Goal: Information Seeking & Learning: Check status

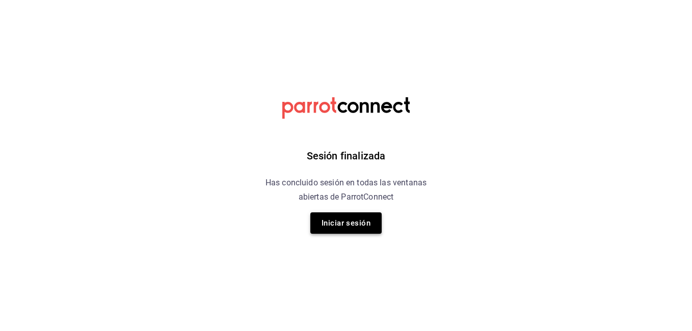
click at [324, 223] on button "Iniciar sesión" at bounding box center [346, 223] width 71 height 21
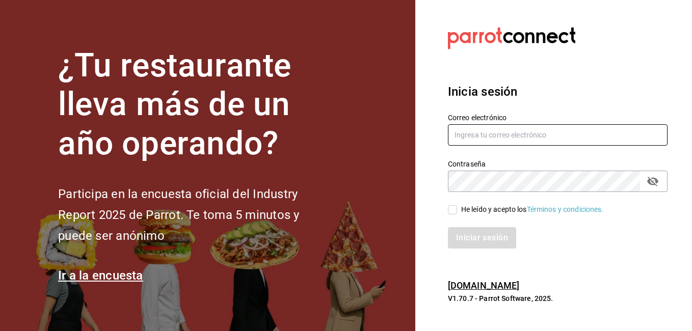
click at [477, 138] on input "text" at bounding box center [558, 134] width 220 height 21
type input "danieltafollatib@gmail.com"
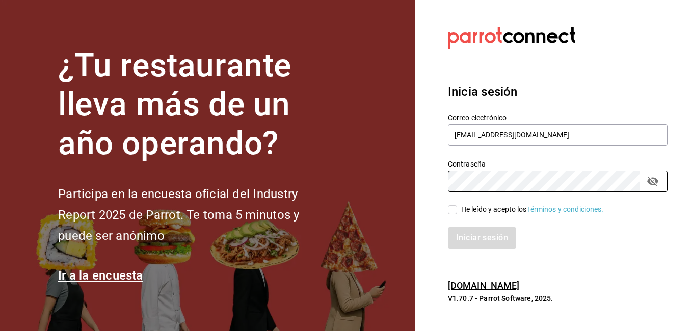
click at [456, 206] on input "He leído y acepto los Términos y condiciones." at bounding box center [452, 209] width 9 height 9
checkbox input "true"
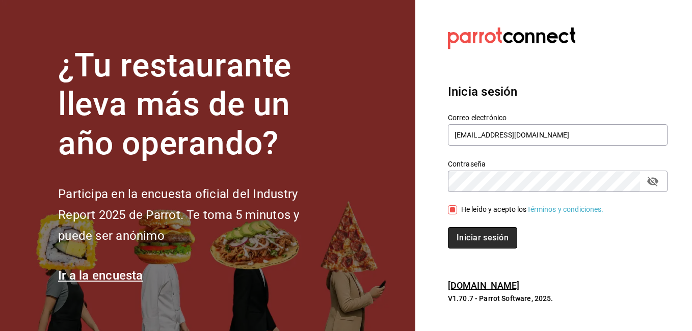
click at [453, 235] on button "Iniciar sesión" at bounding box center [482, 237] width 69 height 21
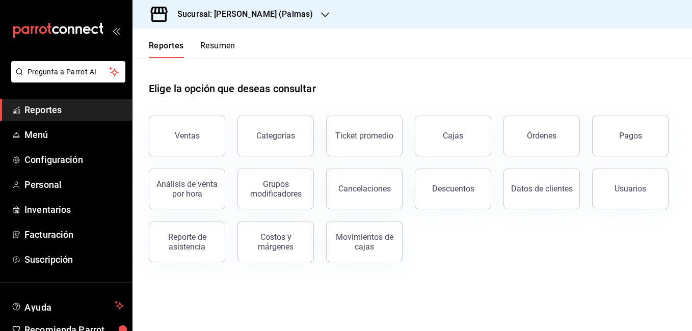
click at [227, 21] on div "Sucursal: [PERSON_NAME] (Palmas)" at bounding box center [237, 14] width 193 height 29
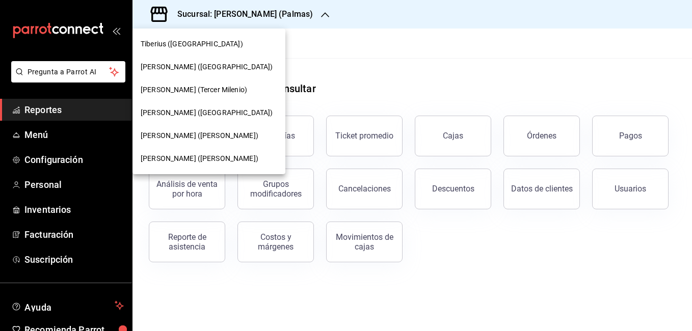
click at [189, 111] on span "[PERSON_NAME] ([GEOGRAPHIC_DATA])" at bounding box center [207, 113] width 132 height 11
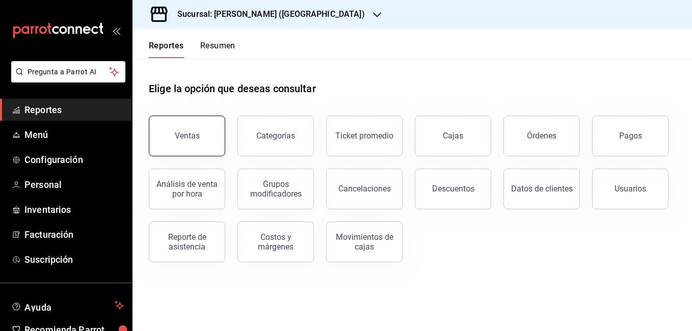
click at [197, 140] on div "Ventas" at bounding box center [187, 136] width 25 height 10
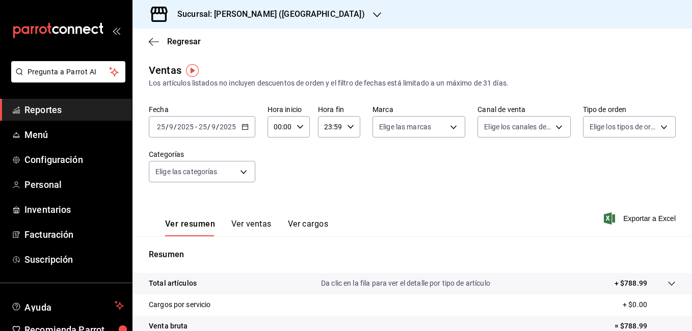
click at [242, 130] on \(Stroke\) "button" at bounding box center [245, 127] width 6 height 6
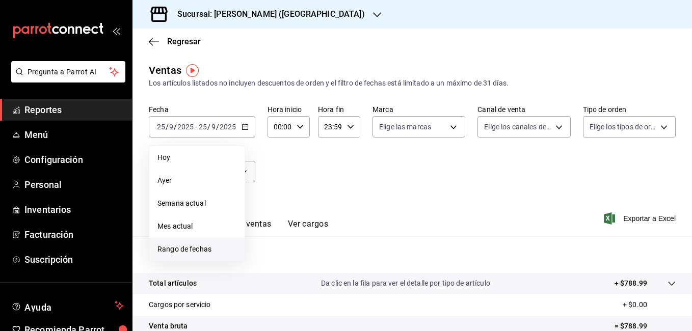
click at [183, 254] on span "Rango de fechas" at bounding box center [197, 249] width 79 height 11
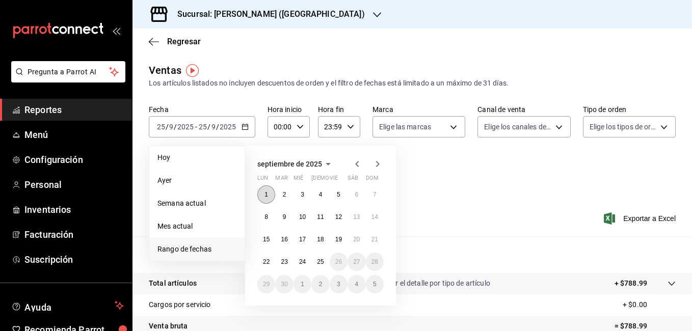
click at [267, 197] on abbr "1" at bounding box center [267, 194] width 4 height 7
click at [377, 195] on button "7" at bounding box center [375, 195] width 18 height 18
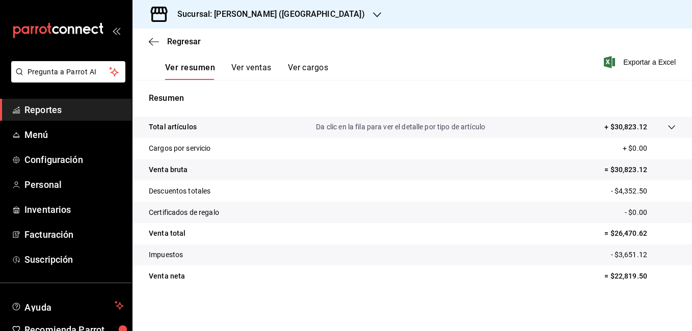
scroll to position [157, 0]
click at [297, 71] on button "Ver cargos" at bounding box center [308, 70] width 41 height 17
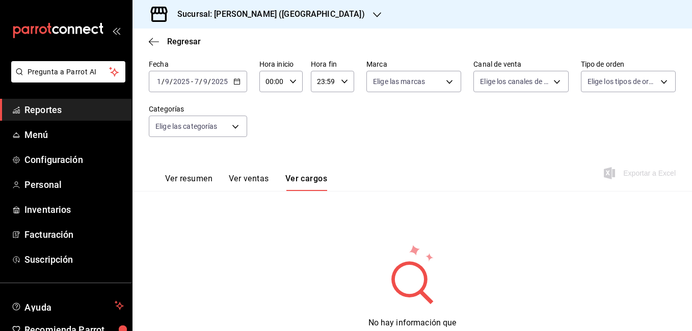
scroll to position [88, 0]
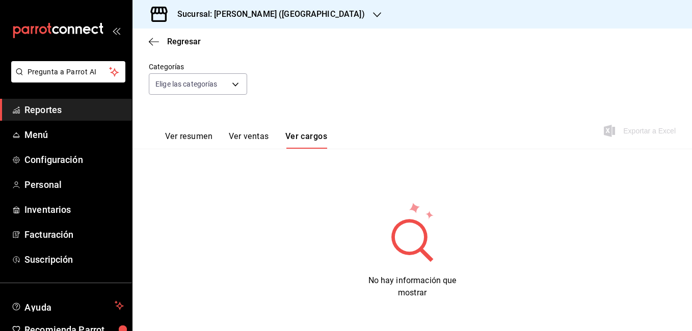
click at [250, 144] on button "Ver ventas" at bounding box center [249, 140] width 40 height 17
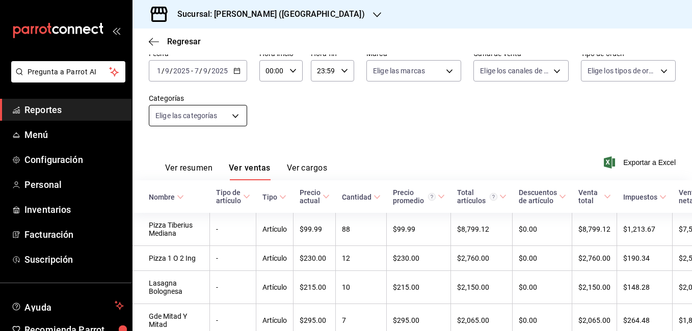
scroll to position [37, 0]
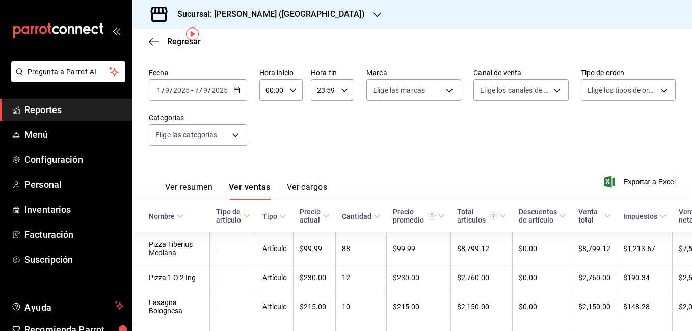
click at [183, 185] on button "Ver resumen" at bounding box center [188, 191] width 47 height 17
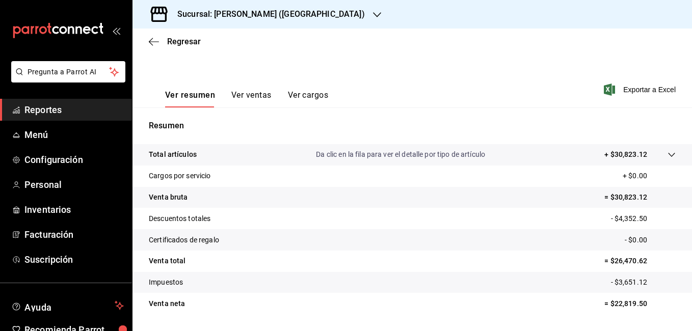
scroll to position [139, 0]
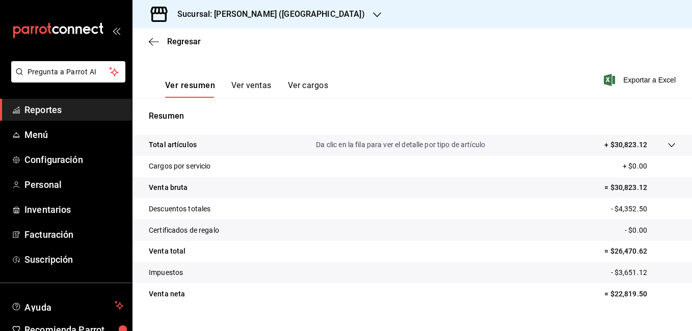
click at [386, 145] on p "Da clic en la fila para ver el detalle por tipo de artículo" at bounding box center [400, 145] width 169 height 11
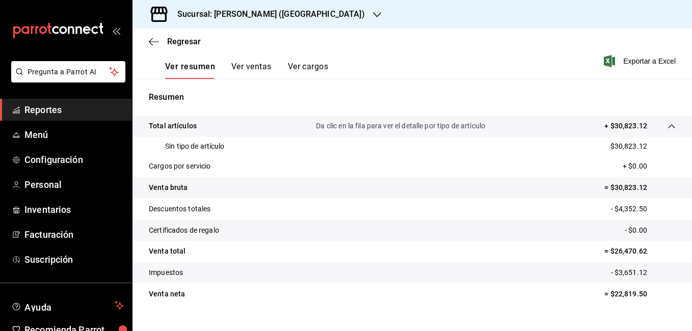
scroll to position [176, 0]
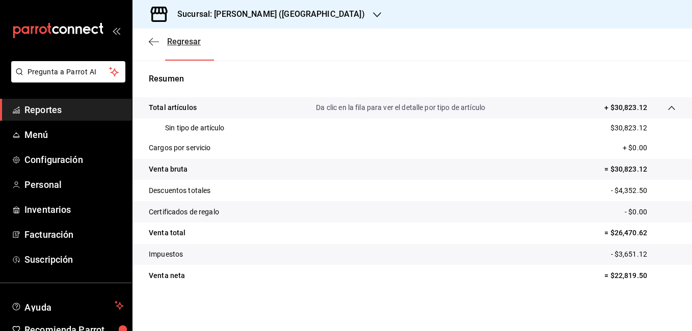
click at [158, 41] on icon "button" at bounding box center [154, 41] width 10 height 9
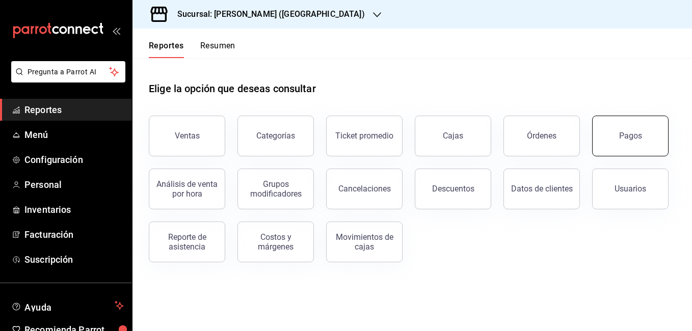
click at [636, 141] on button "Pagos" at bounding box center [630, 136] width 76 height 41
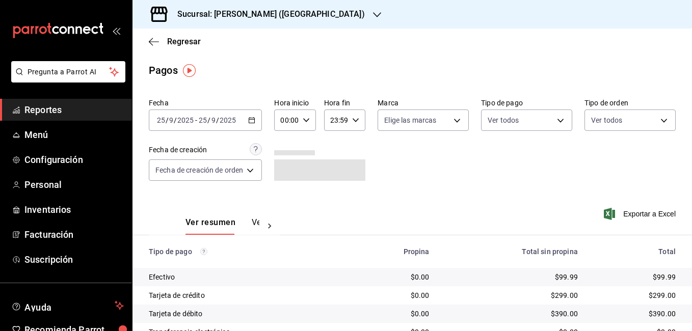
click at [250, 121] on \(Stroke\) "button" at bounding box center [252, 121] width 6 height 6
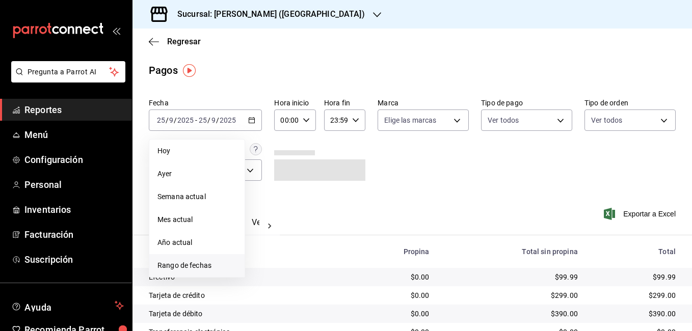
click at [186, 263] on span "Rango de fechas" at bounding box center [197, 266] width 79 height 11
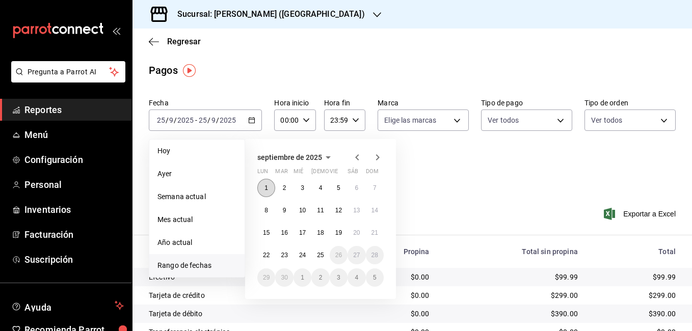
click at [271, 187] on button "1" at bounding box center [266, 188] width 18 height 18
click at [375, 189] on abbr "7" at bounding box center [375, 188] width 4 height 7
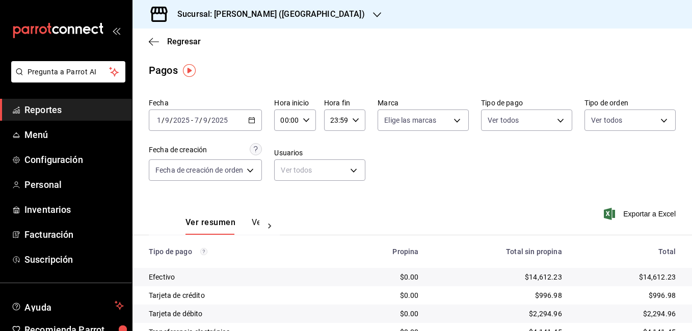
click at [254, 127] on div "[DATE] [DATE] - [DATE] [DATE]" at bounding box center [205, 120] width 113 height 21
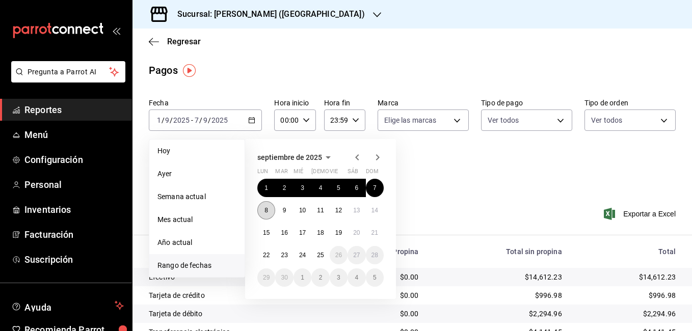
click at [265, 208] on abbr "8" at bounding box center [267, 210] width 4 height 7
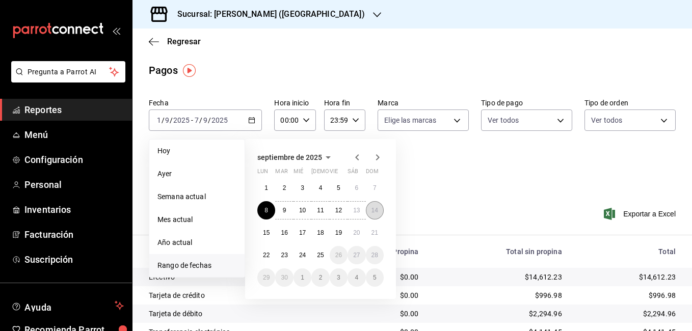
click at [375, 214] on abbr "14" at bounding box center [375, 210] width 7 height 7
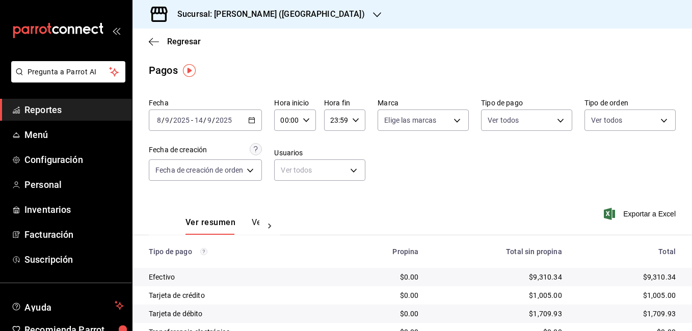
click at [255, 119] on icon "button" at bounding box center [251, 120] width 7 height 7
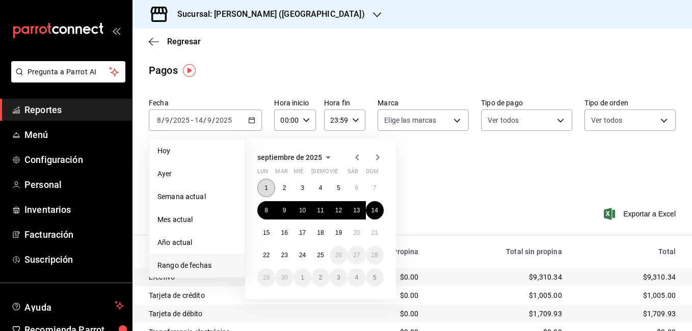
click at [267, 188] on abbr "1" at bounding box center [267, 188] width 4 height 7
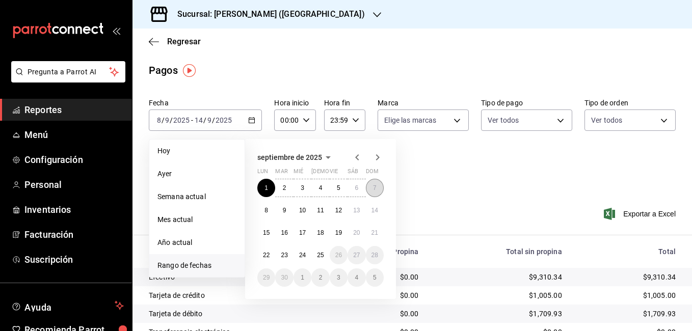
click at [380, 188] on button "7" at bounding box center [375, 188] width 18 height 18
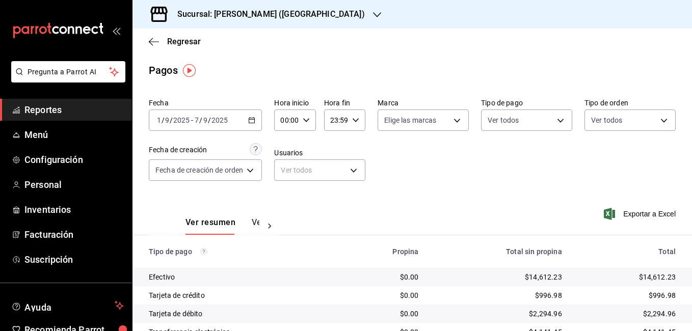
click at [251, 122] on icon "button" at bounding box center [251, 120] width 7 height 7
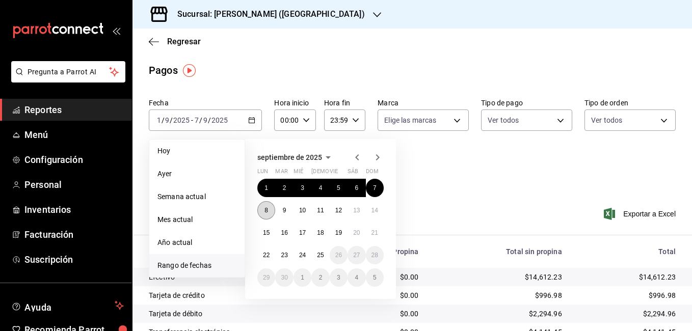
click at [261, 212] on button "8" at bounding box center [266, 210] width 18 height 18
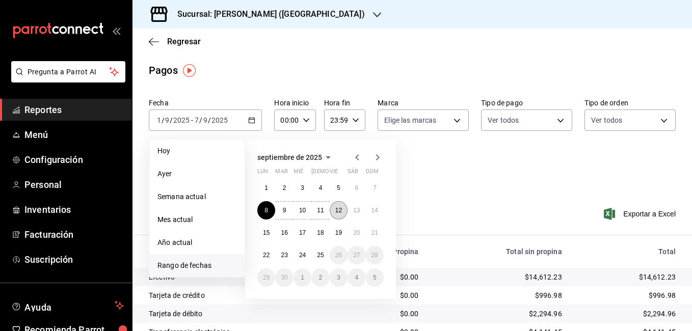
click at [338, 211] on abbr "12" at bounding box center [339, 210] width 7 height 7
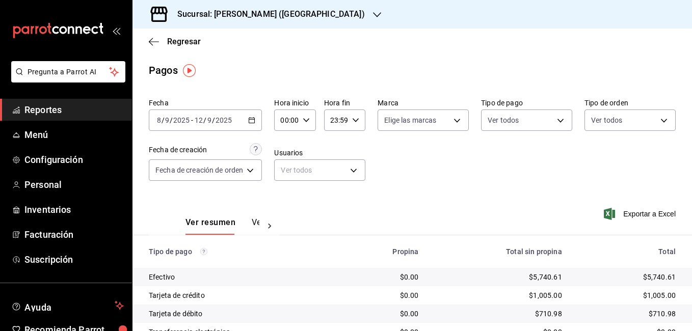
click at [258, 120] on div "[DATE] [DATE] - [DATE] [DATE]" at bounding box center [205, 120] width 113 height 21
click at [500, 200] on div "Ver resumen Ver pagos Exportar a Excel" at bounding box center [413, 220] width 560 height 54
click at [255, 118] on icon "button" at bounding box center [251, 120] width 7 height 7
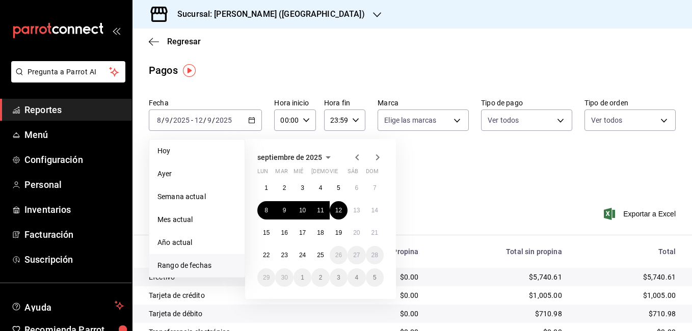
click at [466, 198] on div "Ver resumen Ver pagos Exportar a Excel" at bounding box center [413, 220] width 560 height 54
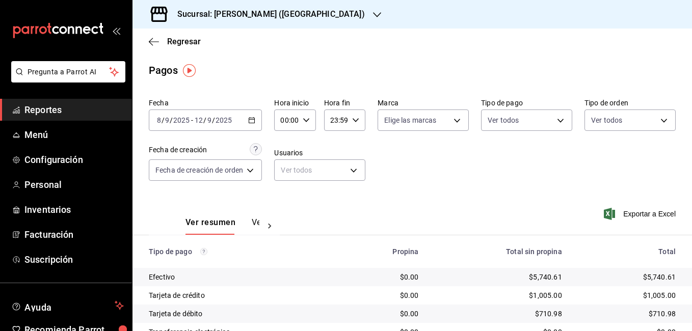
click at [250, 119] on \(Stroke\) "button" at bounding box center [252, 121] width 6 height 6
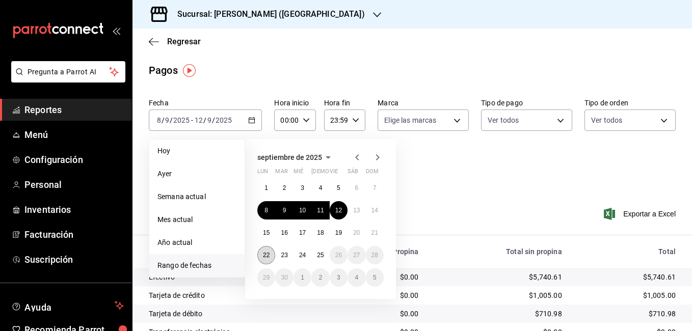
click at [262, 257] on button "22" at bounding box center [266, 255] width 18 height 18
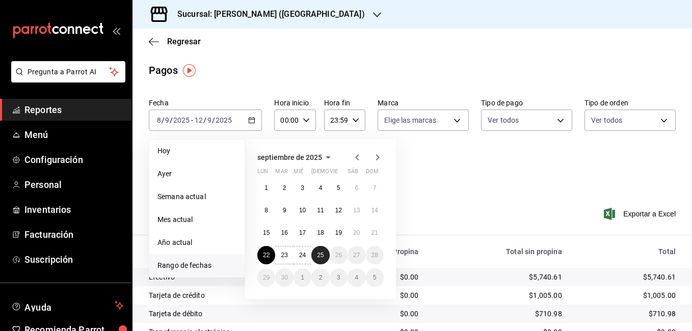
click at [326, 252] on button "25" at bounding box center [321, 255] width 18 height 18
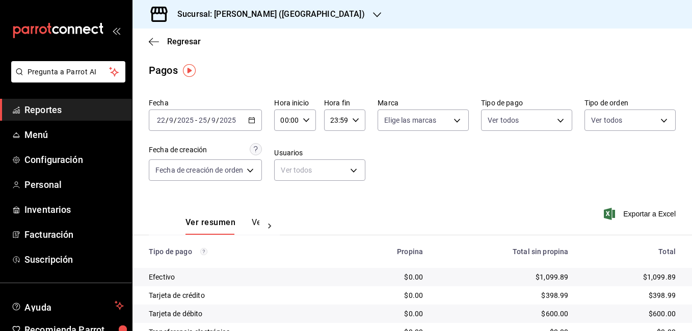
click at [253, 116] on div "[DATE] [DATE] - [DATE] [DATE]" at bounding box center [205, 120] width 113 height 21
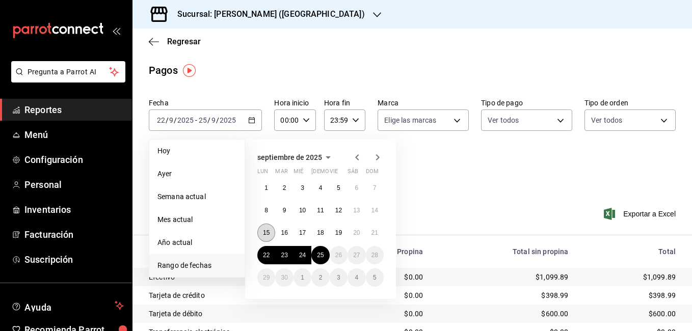
click at [263, 234] on abbr "15" at bounding box center [266, 232] width 7 height 7
click at [374, 233] on abbr "21" at bounding box center [375, 232] width 7 height 7
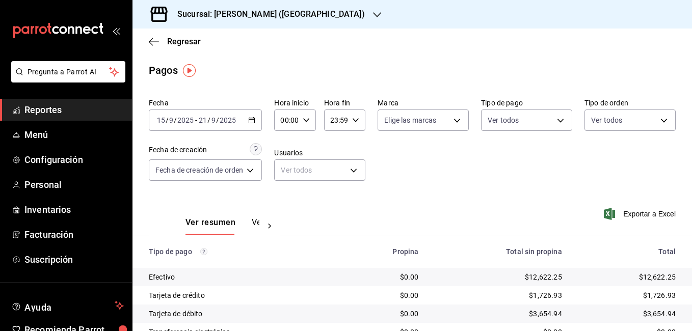
click at [254, 126] on div "[DATE] [DATE] - [DATE] [DATE]" at bounding box center [205, 120] width 113 height 21
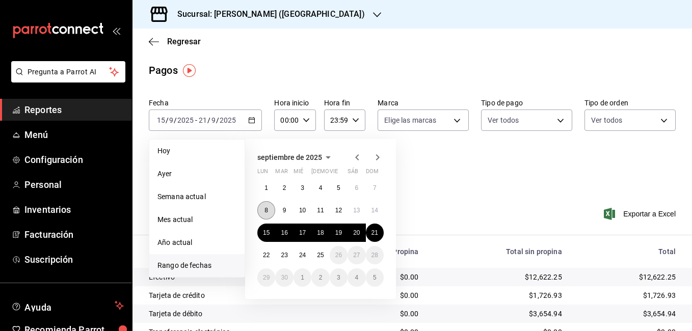
click at [268, 217] on button "8" at bounding box center [266, 210] width 18 height 18
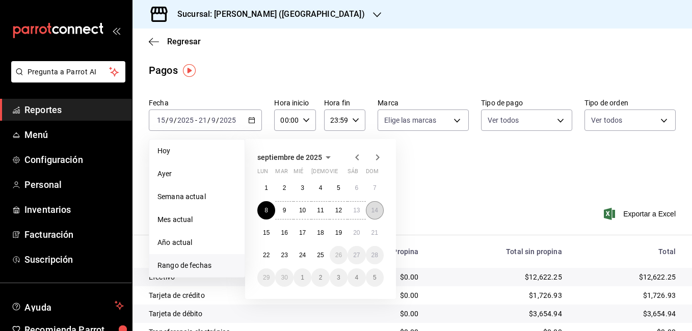
click at [372, 209] on abbr "14" at bounding box center [375, 210] width 7 height 7
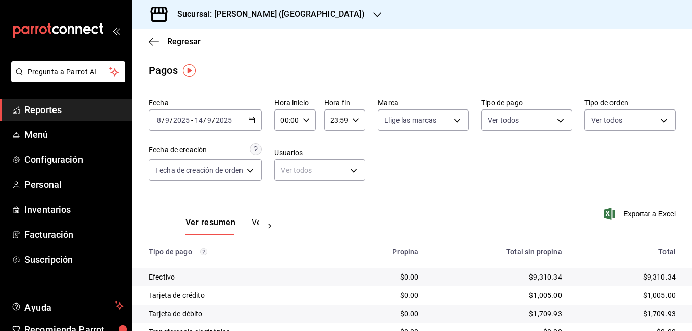
click at [256, 125] on div "[DATE] [DATE] - [DATE] [DATE]" at bounding box center [205, 120] width 113 height 21
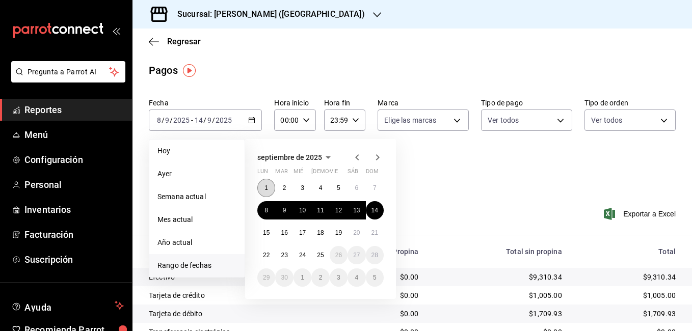
click at [269, 191] on button "1" at bounding box center [266, 188] width 18 height 18
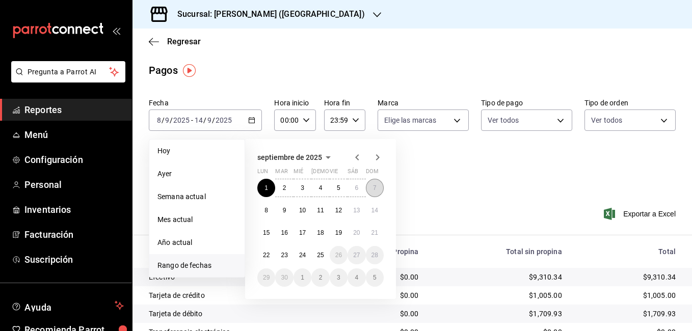
click at [377, 189] on button "7" at bounding box center [375, 188] width 18 height 18
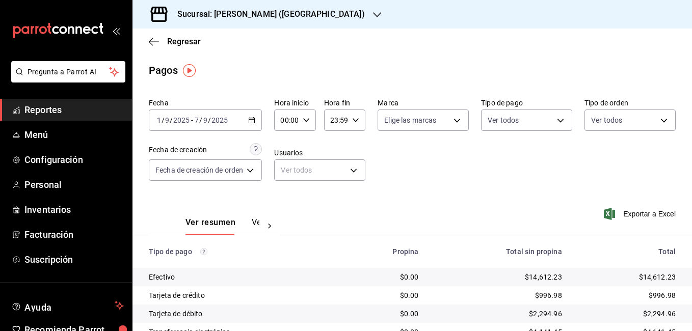
click at [253, 120] on icon "button" at bounding box center [251, 120] width 7 height 7
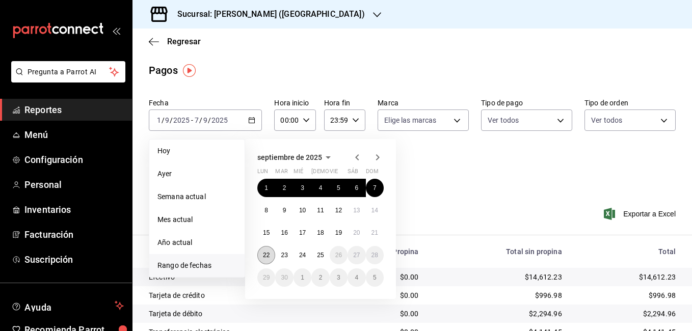
click at [263, 260] on button "22" at bounding box center [266, 255] width 18 height 18
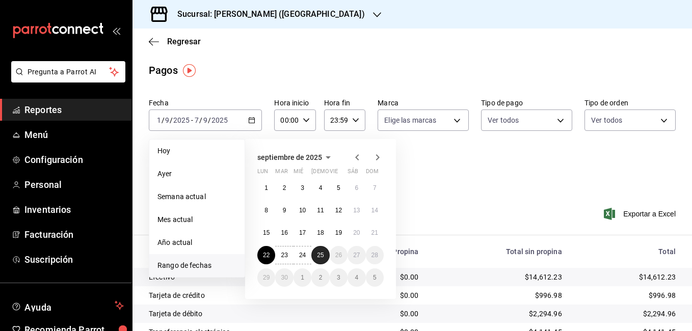
click at [322, 253] on abbr "25" at bounding box center [320, 255] width 7 height 7
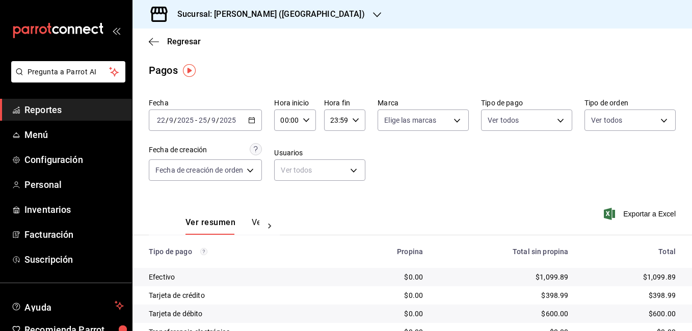
click at [255, 121] on icon "button" at bounding box center [251, 120] width 7 height 7
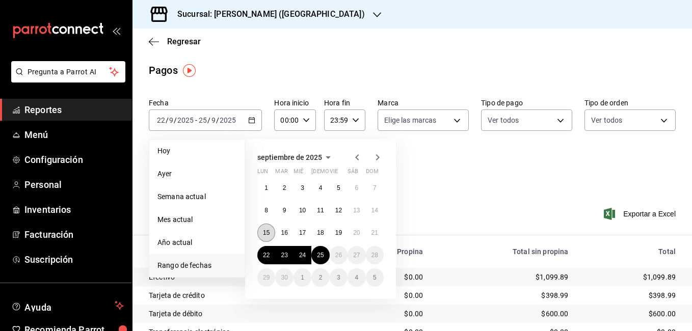
click at [269, 231] on abbr "15" at bounding box center [266, 232] width 7 height 7
click at [374, 233] on abbr "21" at bounding box center [375, 232] width 7 height 7
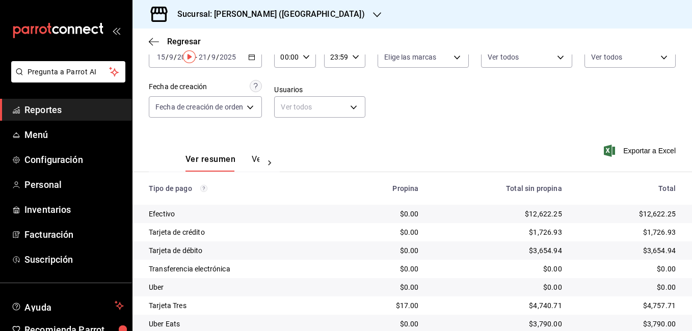
scroll to position [100, 0]
